Goal: Navigation & Orientation: Find specific page/section

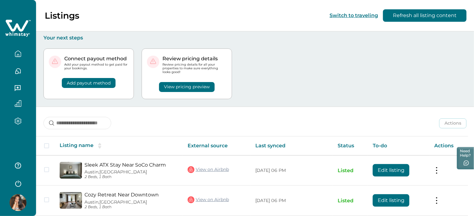
click at [21, 71] on icon "button" at bounding box center [18, 71] width 5 height 5
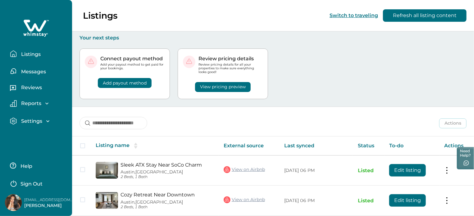
click at [21, 71] on p "Messages" at bounding box center [32, 72] width 27 height 6
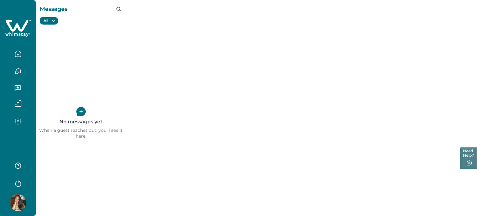
click at [18, 106] on icon "button" at bounding box center [18, 103] width 7 height 7
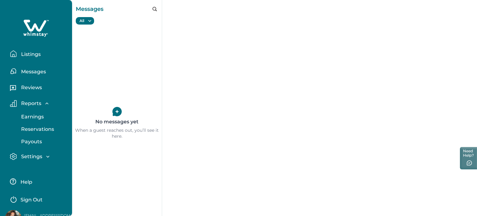
click at [34, 53] on p "Listings" at bounding box center [29, 54] width 21 height 6
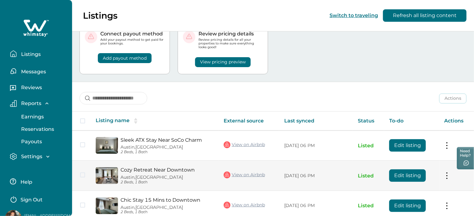
scroll to position [22, 0]
